Goal: Communication & Community: Answer question/provide support

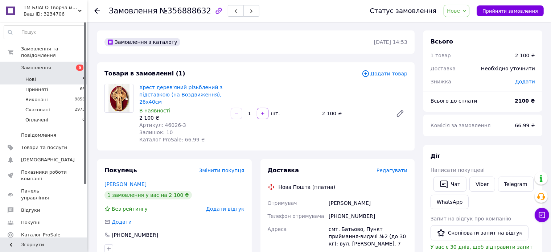
click at [69, 74] on li "Нові 5" at bounding box center [44, 79] width 89 height 10
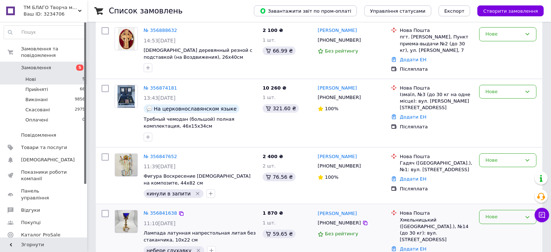
scroll to position [145, 0]
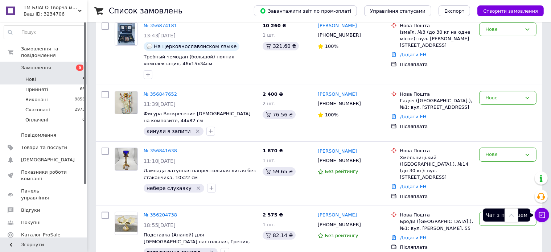
click at [542, 211] on button "Чат з покупцем" at bounding box center [541, 215] width 15 height 15
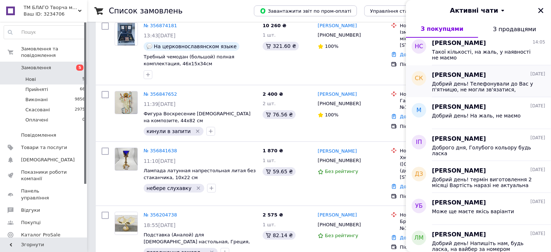
scroll to position [0, 0]
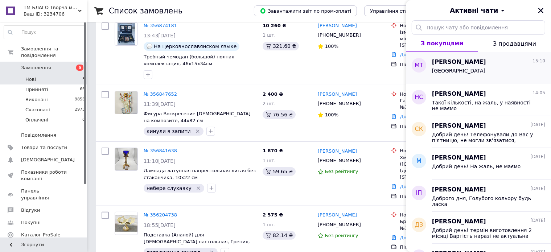
click at [470, 72] on div "[GEOGRAPHIC_DATA]" at bounding box center [488, 72] width 113 height 12
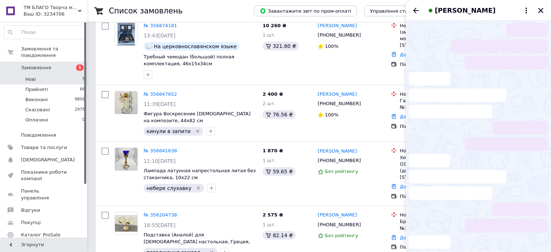
scroll to position [20, 0]
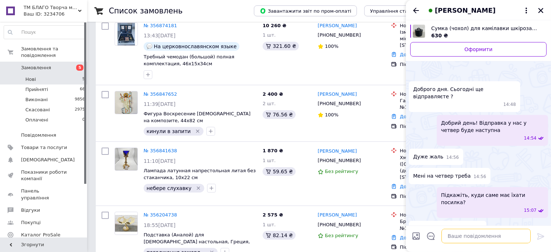
click at [463, 232] on textarea at bounding box center [485, 236] width 89 height 15
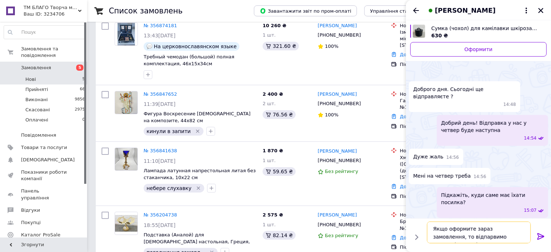
type textarea "Якщо оформите зараз замовлення, то відпарвимо сьогодні ввечері посилку"
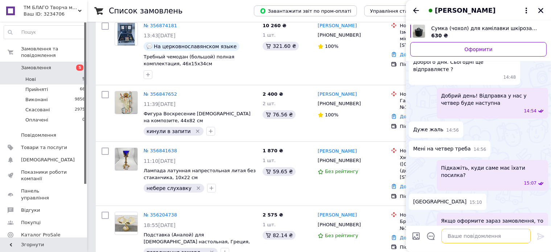
scroll to position [36, 0]
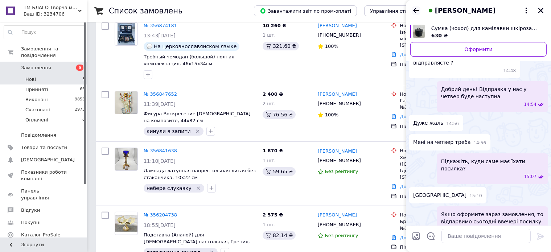
click at [412, 8] on icon "Назад" at bounding box center [416, 10] width 9 height 9
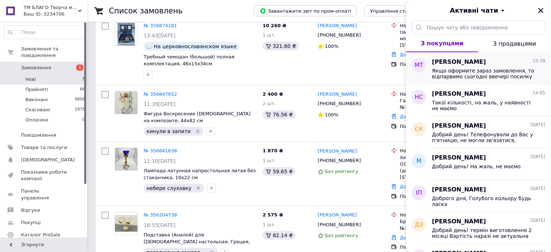
click at [479, 76] on span "Якщо оформите зараз замовлення, то відпарвимо сьогодні ввечері посилку" at bounding box center [483, 74] width 103 height 12
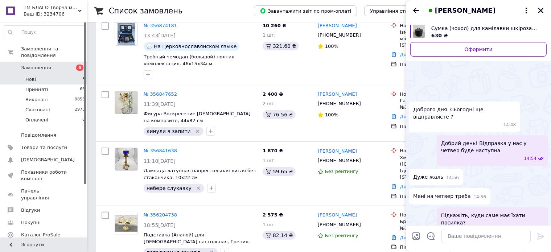
scroll to position [54, 0]
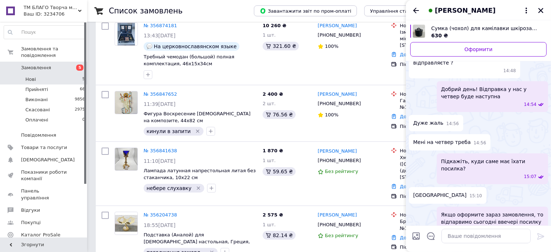
drag, startPoint x: 515, startPoint y: 208, endPoint x: 524, endPoint y: 210, distance: 8.9
click at [524, 211] on span "Якщо оформите зараз замовлення, то відпарвимо сьогодні ввечері посилку" at bounding box center [492, 218] width 103 height 15
click at [502, 242] on button "Редагувати" at bounding box center [504, 249] width 87 height 15
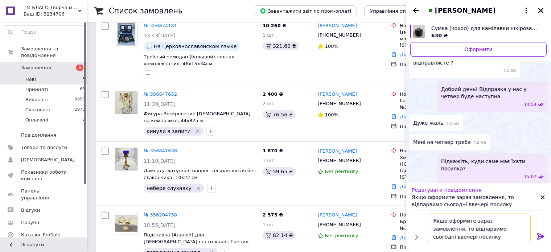
click at [446, 229] on textarea "Якщо оформите зараз замовлення, то відпарвимо сьогодні ввечері посилку" at bounding box center [479, 229] width 104 height 30
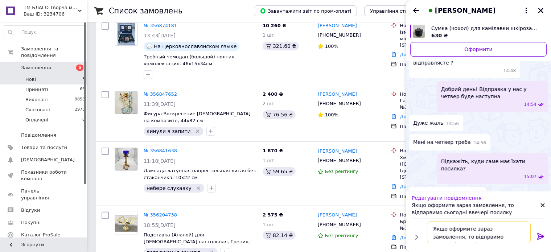
type textarea "Якщо оформите зараз замовлення, то відправимо сьогодні ввечері посилку"
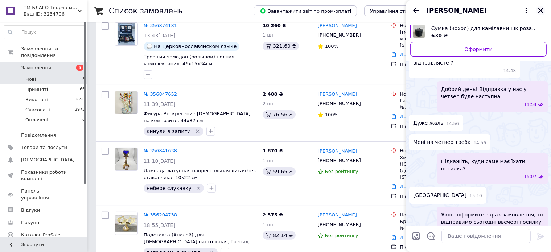
drag, startPoint x: 539, startPoint y: 11, endPoint x: 294, endPoint y: 55, distance: 249.1
click at [539, 10] on icon "Закрити" at bounding box center [540, 10] width 7 height 7
